Goal: Information Seeking & Learning: Find specific fact

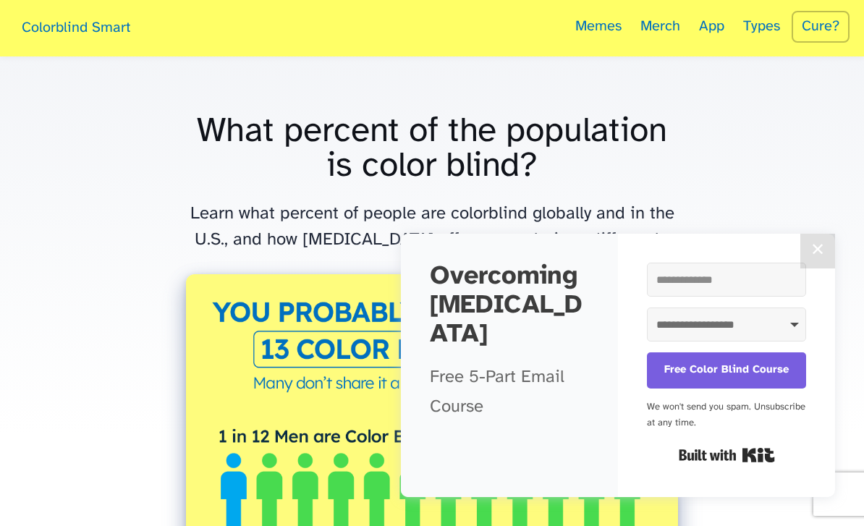
click at [815, 255] on button "✕" at bounding box center [817, 251] width 35 height 35
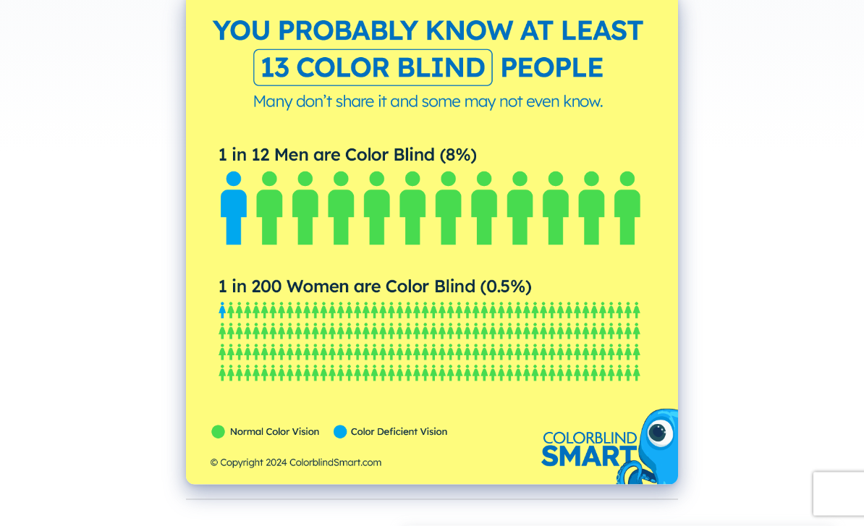
scroll to position [282, 0]
click at [667, 324] on img at bounding box center [432, 238] width 492 height 492
click at [592, 351] on img at bounding box center [432, 238] width 492 height 492
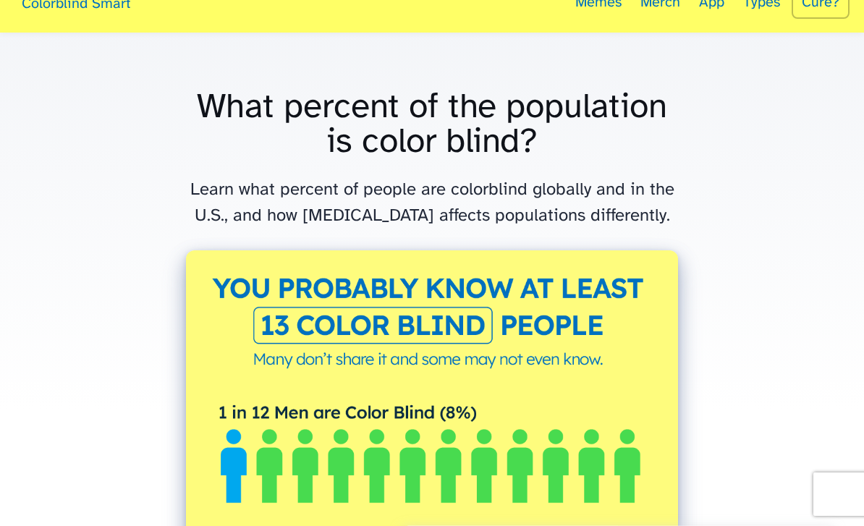
scroll to position [27, 0]
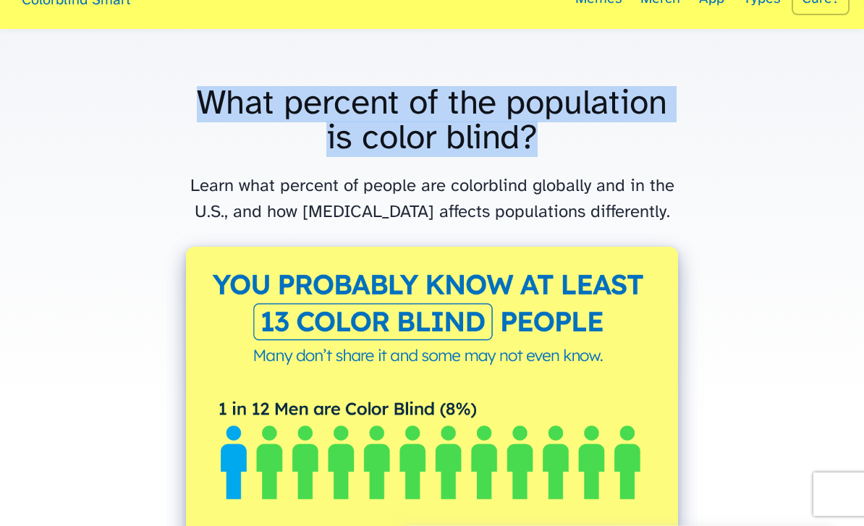
copy h1 "What percent of the population is color blind?"
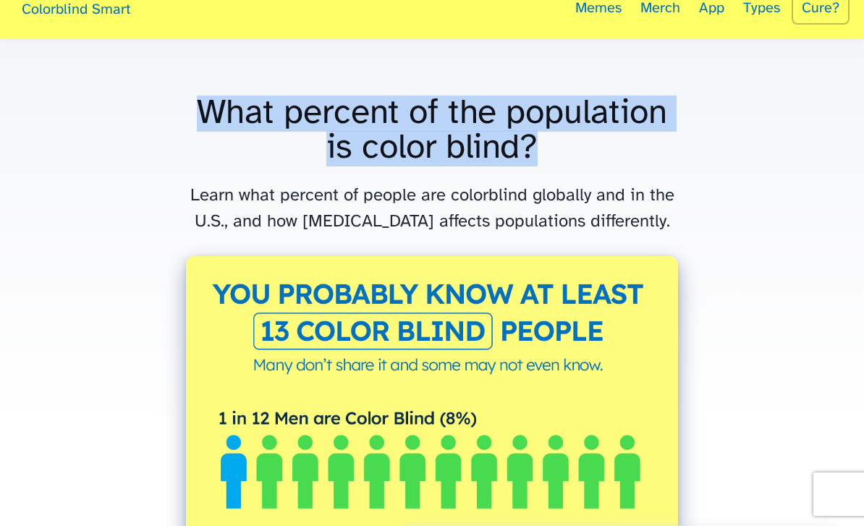
scroll to position [0, 0]
